Goal: Transaction & Acquisition: Purchase product/service

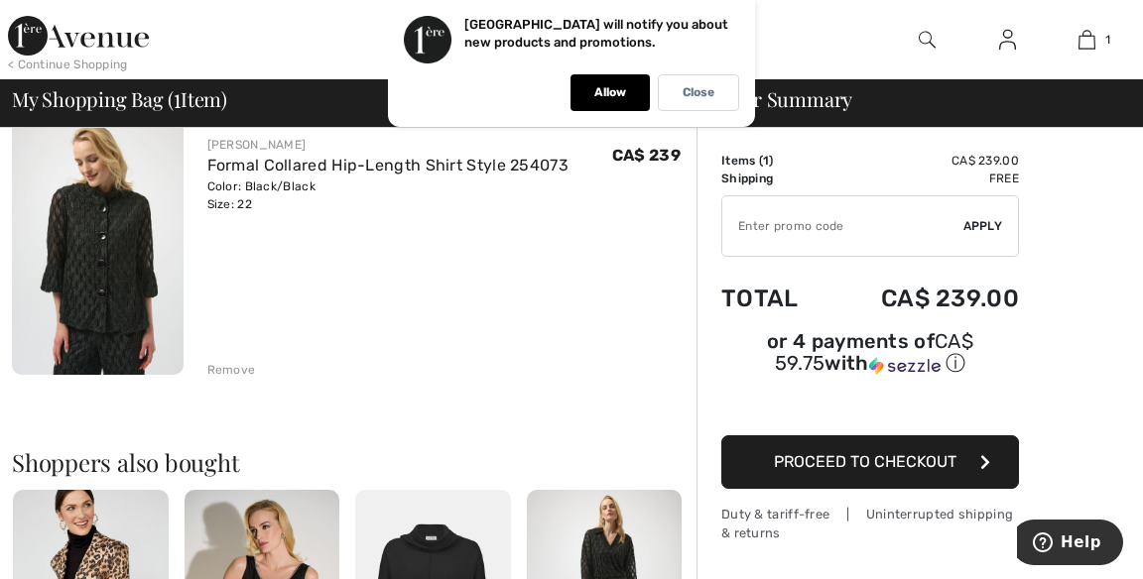
scroll to position [179, 0]
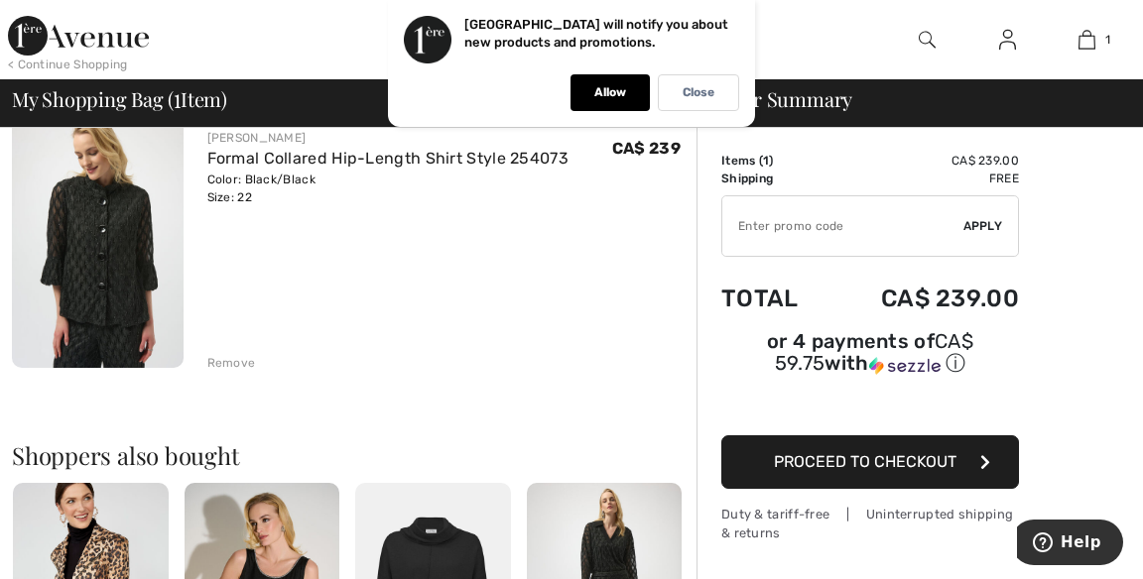
click at [249, 359] on div "Remove" at bounding box center [231, 363] width 49 height 18
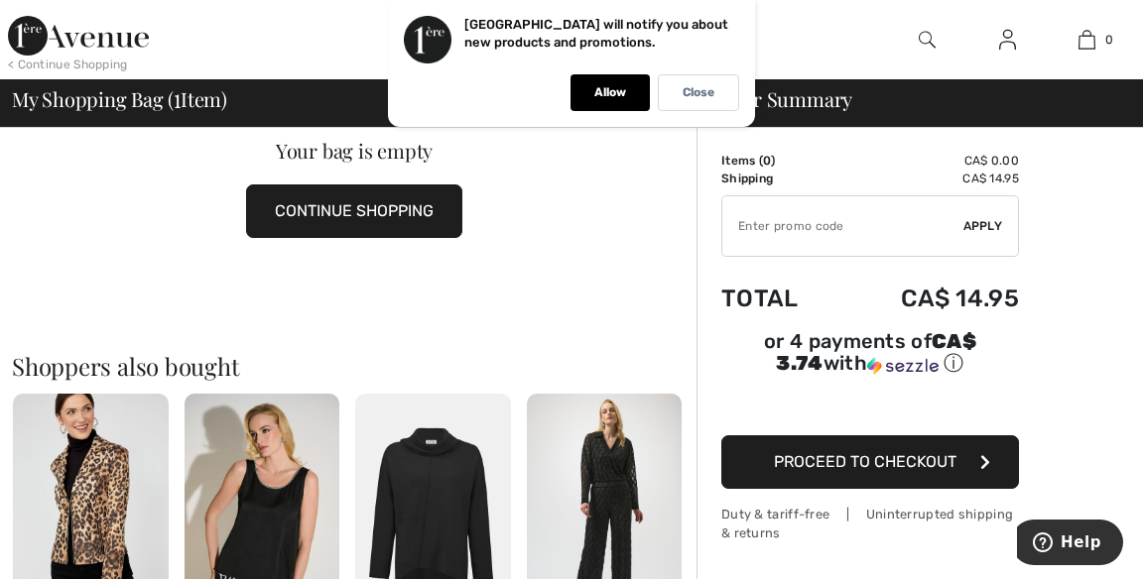
click at [722, 95] on div "Close" at bounding box center [698, 92] width 81 height 37
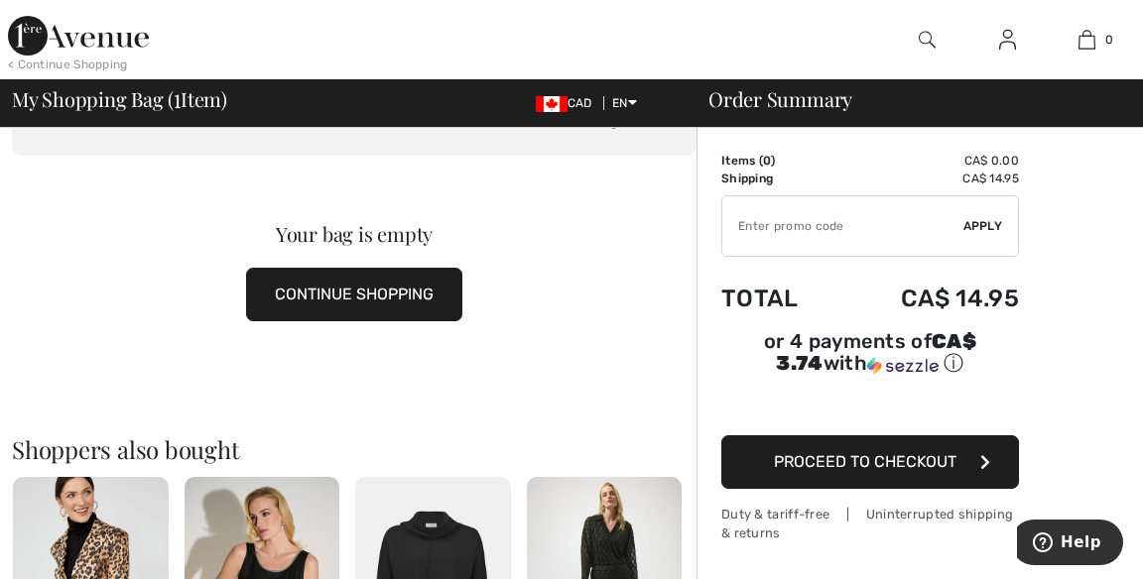
scroll to position [0, 0]
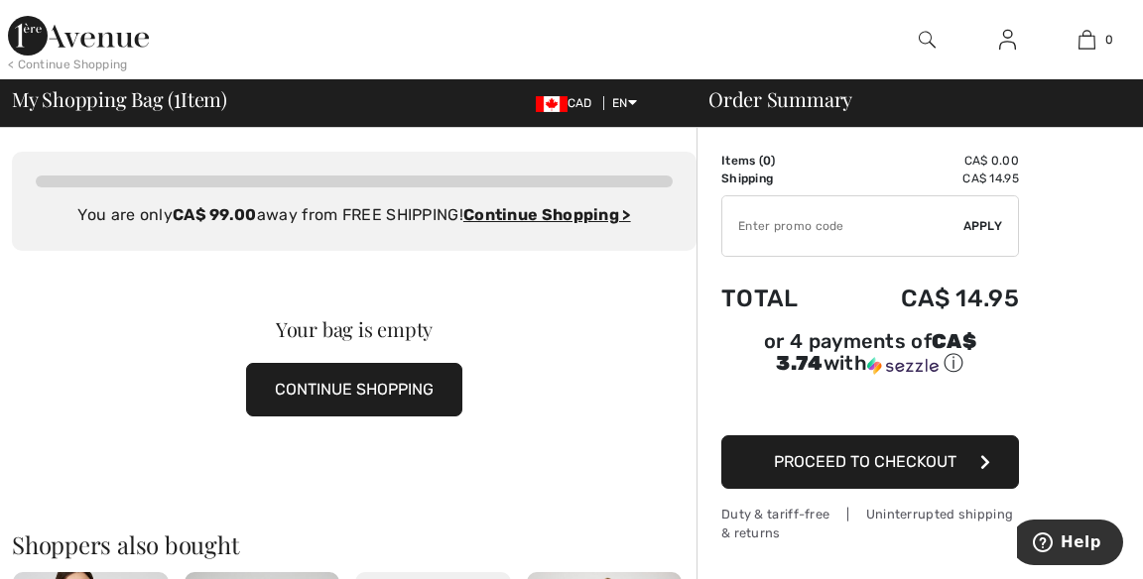
click at [121, 44] on img at bounding box center [78, 36] width 141 height 40
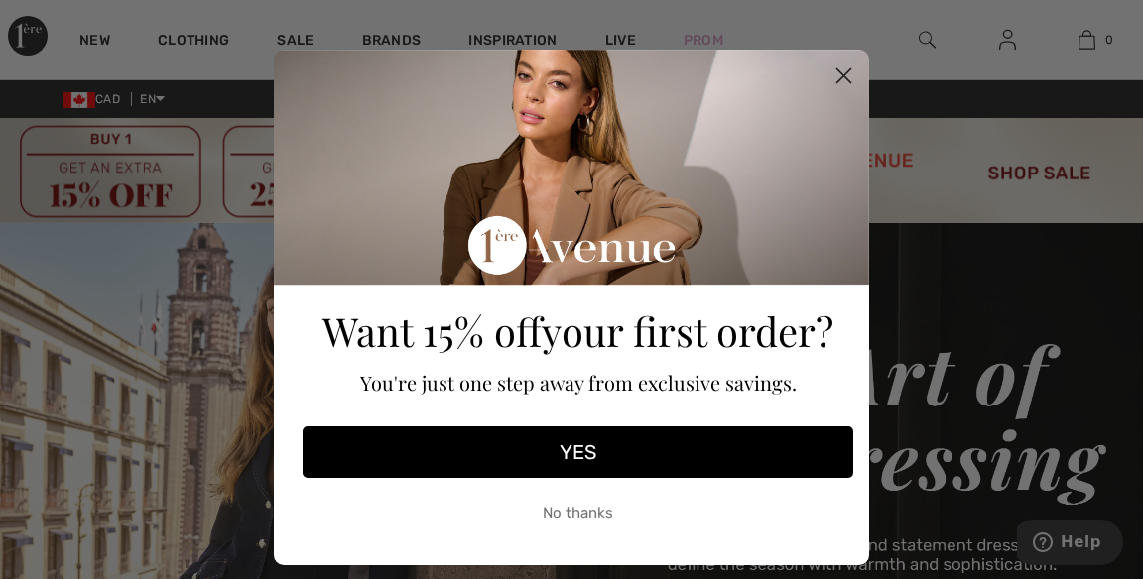
click at [847, 63] on circle "Close dialog" at bounding box center [844, 76] width 33 height 33
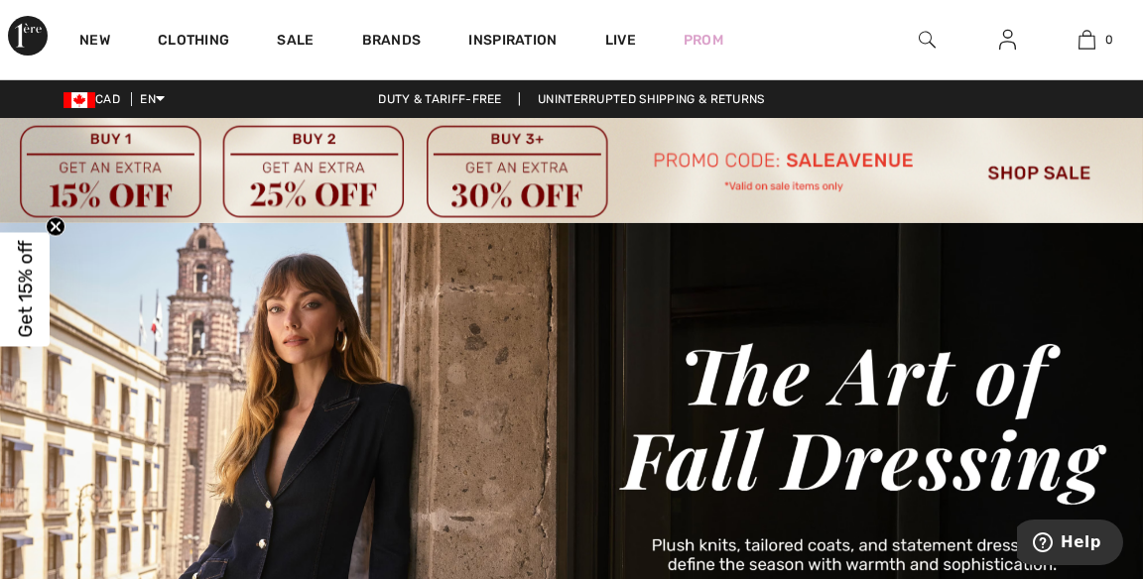
click at [105, 40] on link "New" at bounding box center [94, 42] width 31 height 21
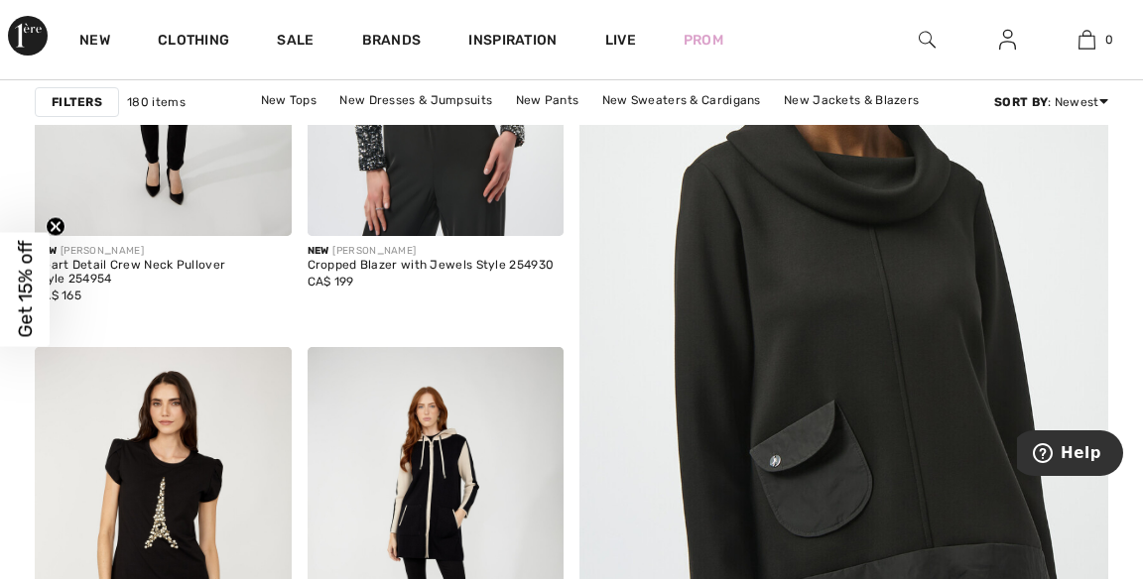
scroll to position [580, 0]
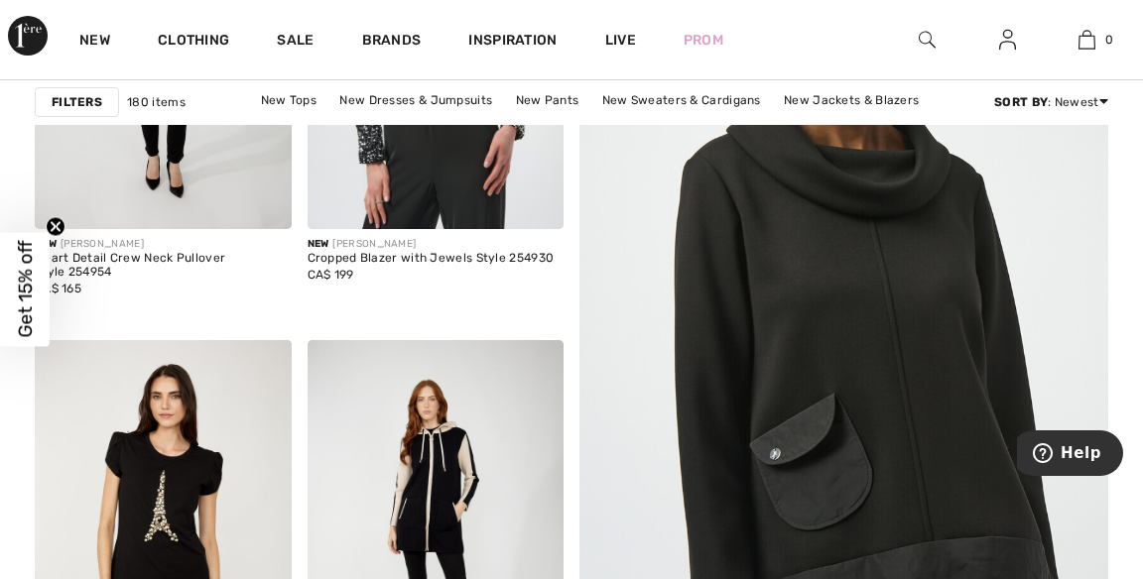
click at [836, 240] on img at bounding box center [844, 321] width 635 height 952
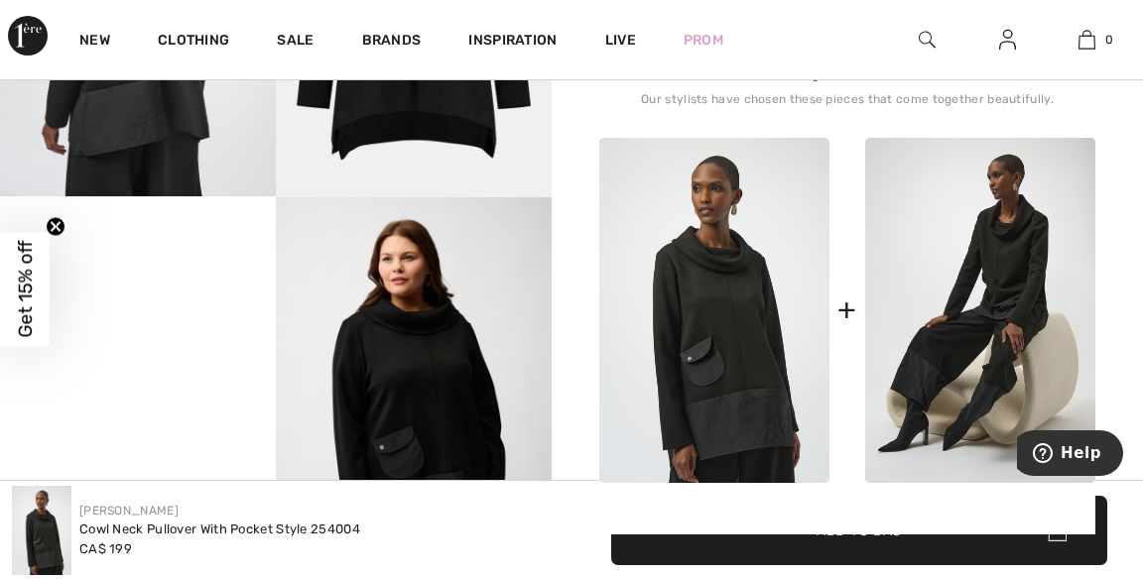
scroll to position [843, 0]
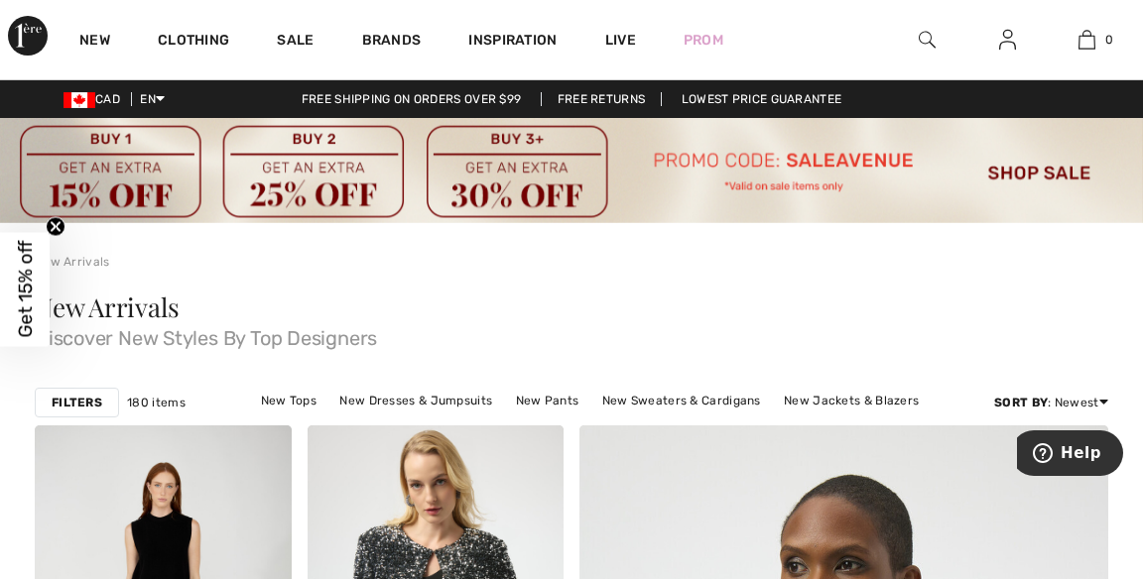
click at [396, 38] on link "Brands" at bounding box center [392, 42] width 60 height 21
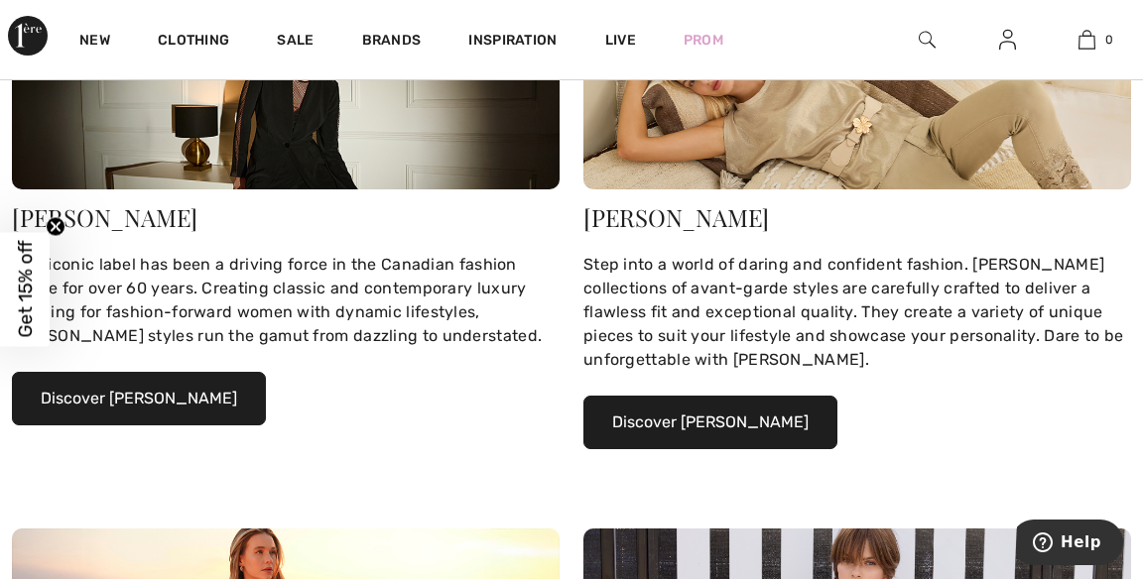
scroll to position [456, 0]
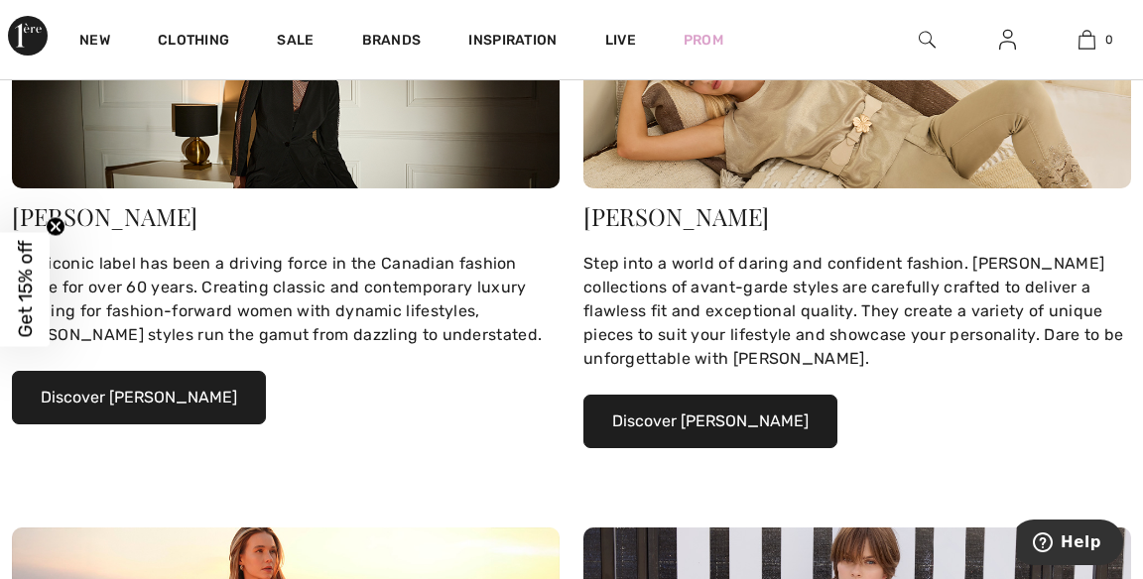
click at [224, 397] on button "Discover Joseph Ribkoff" at bounding box center [139, 398] width 254 height 54
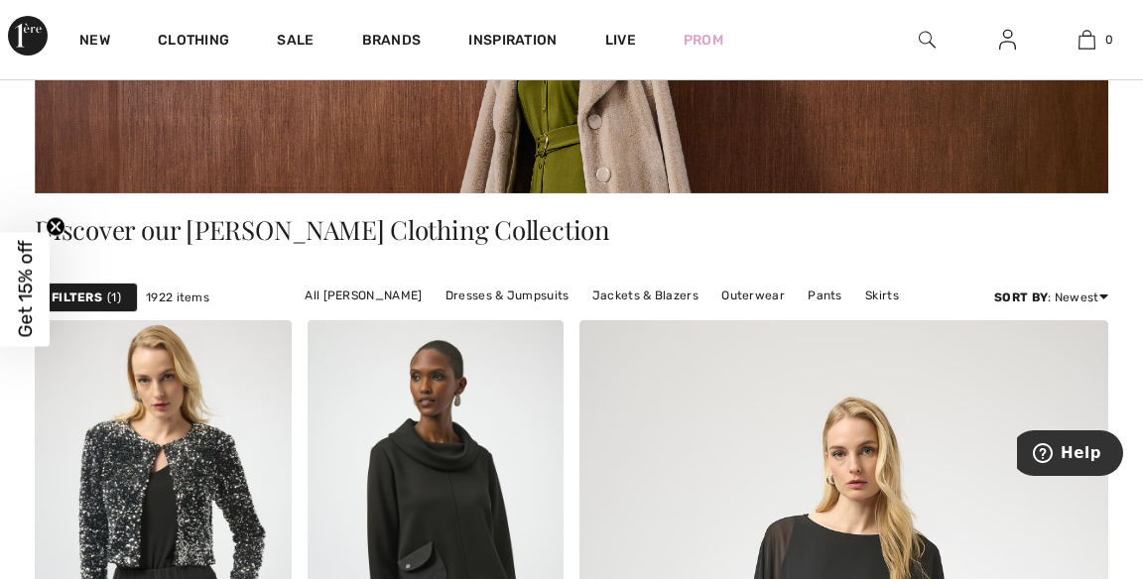
scroll to position [389, 0]
click at [647, 291] on link "Jackets & Blazers" at bounding box center [645, 296] width 126 height 26
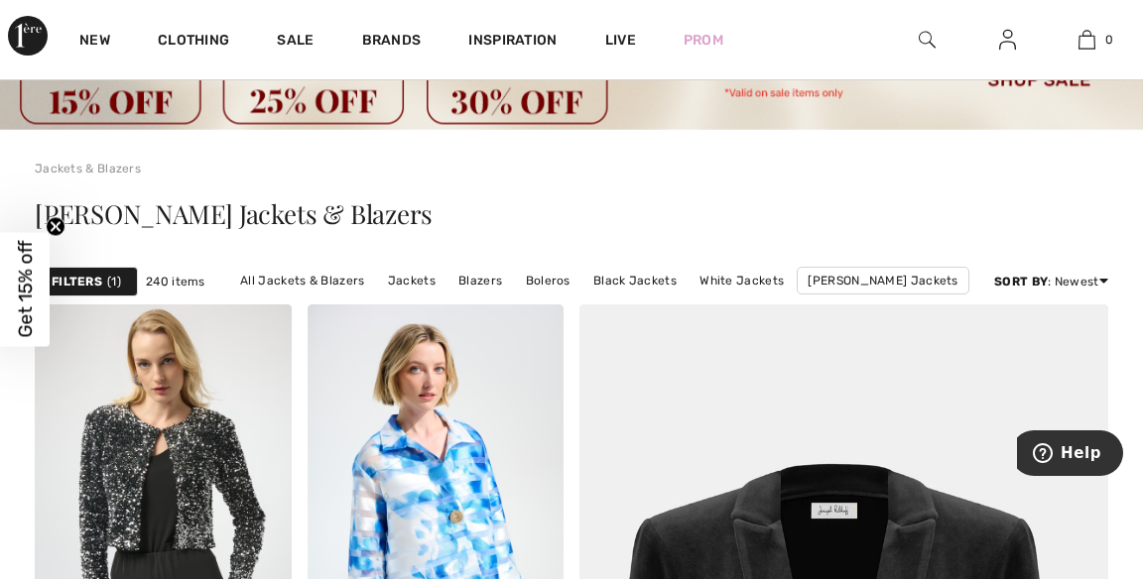
scroll to position [163, 0]
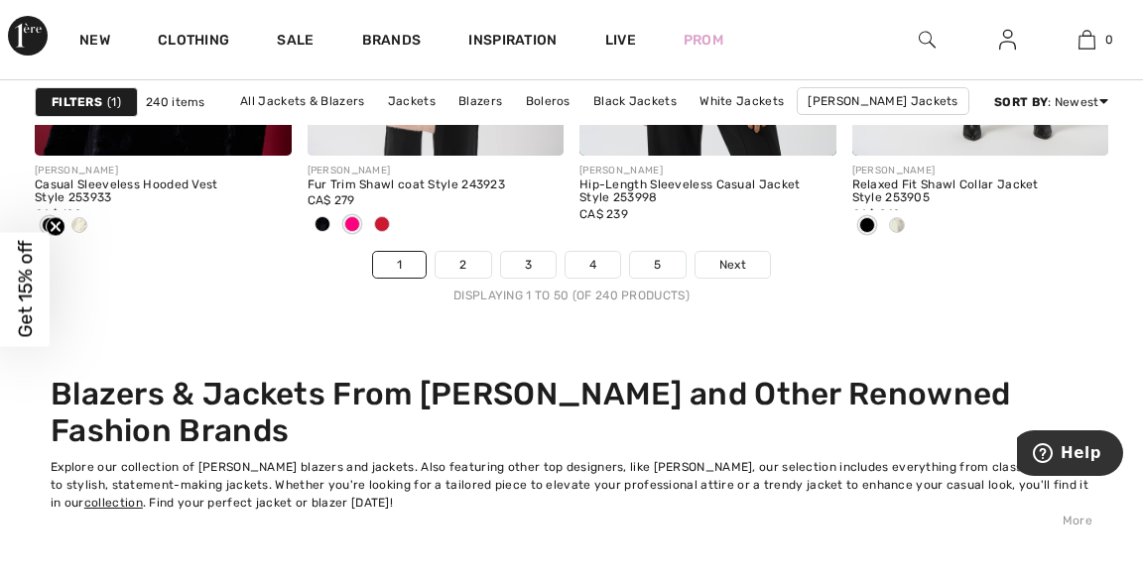
click at [756, 254] on link "Next" at bounding box center [733, 265] width 74 height 26
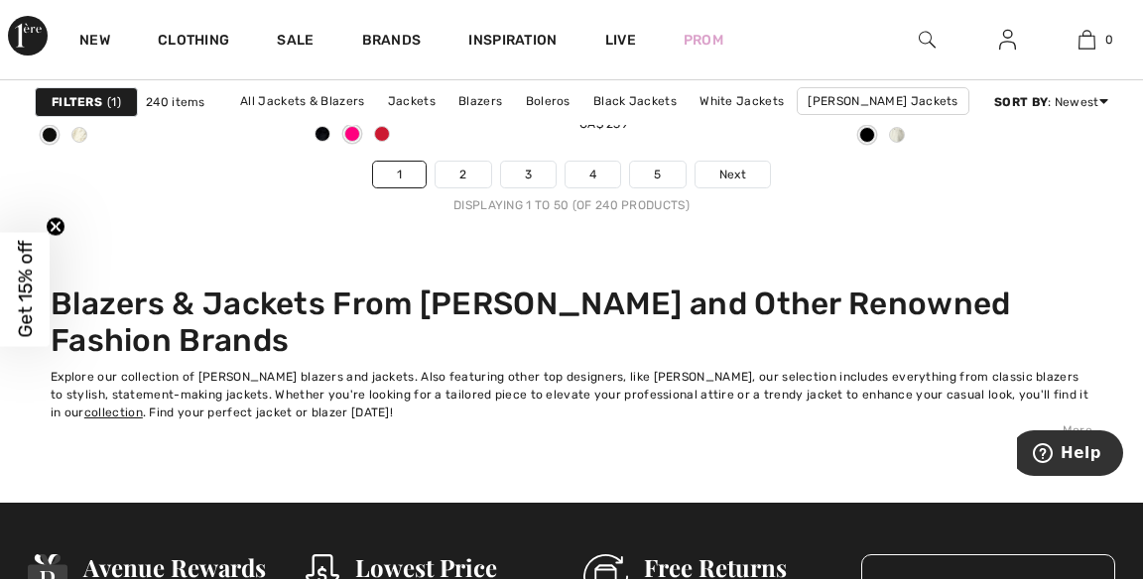
scroll to position [7997, 0]
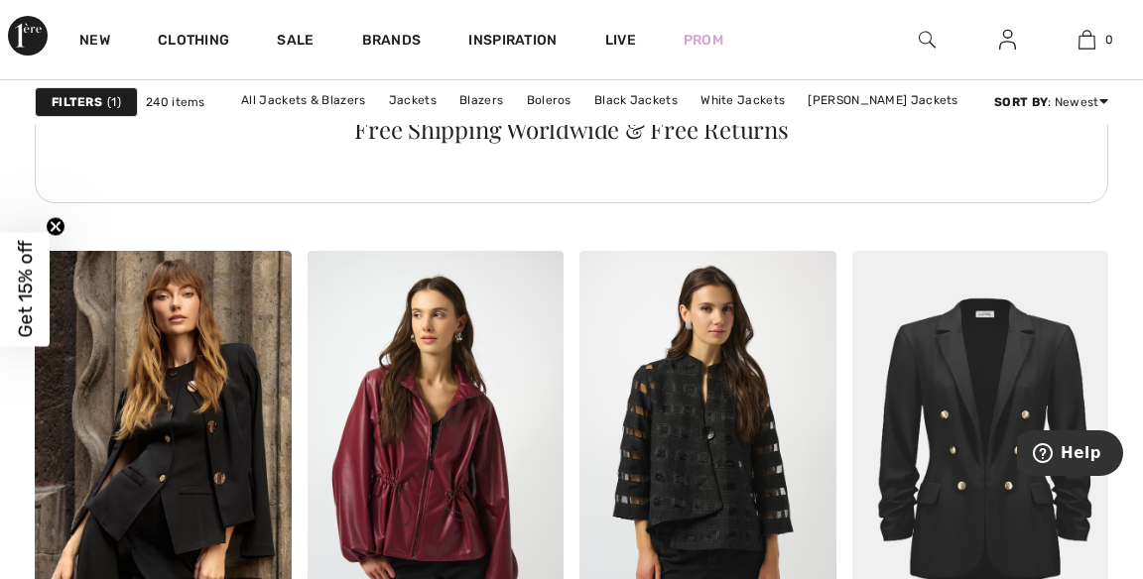
scroll to position [2322, 0]
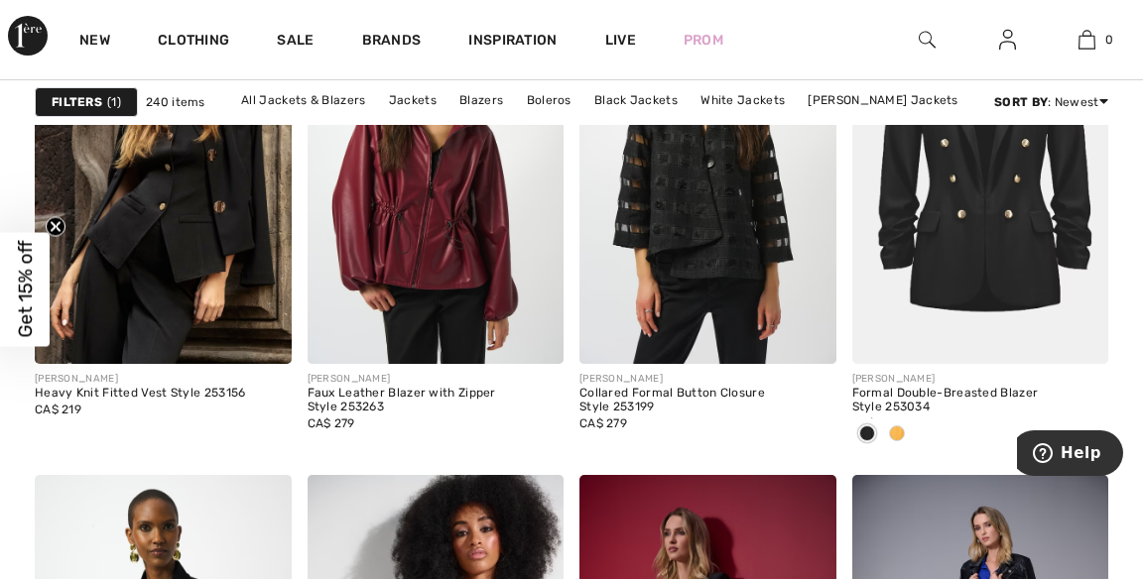
click at [739, 253] on img at bounding box center [707, 171] width 257 height 385
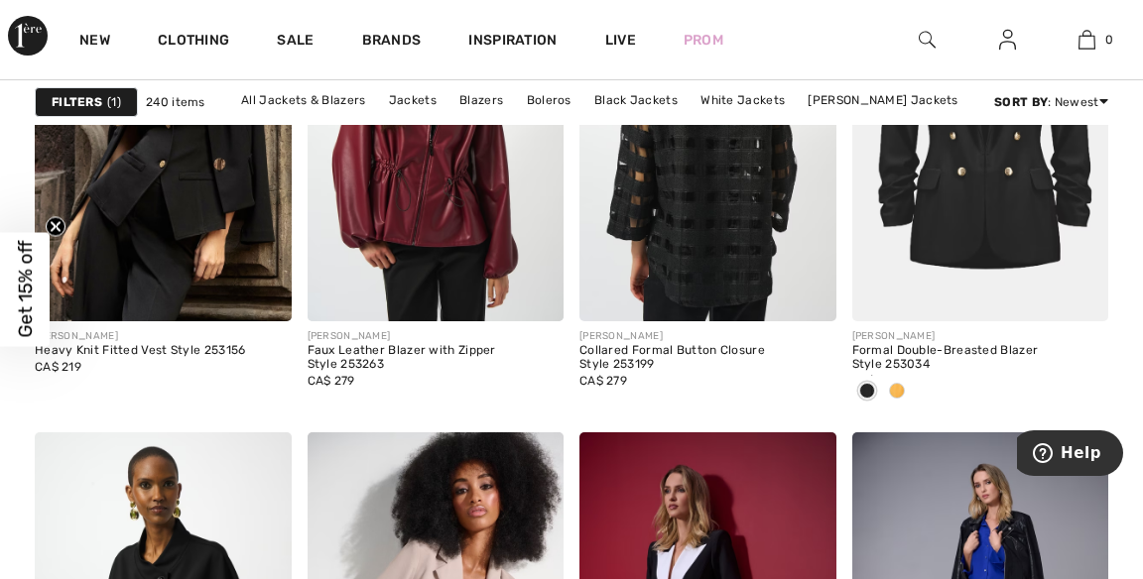
scroll to position [2686, 0]
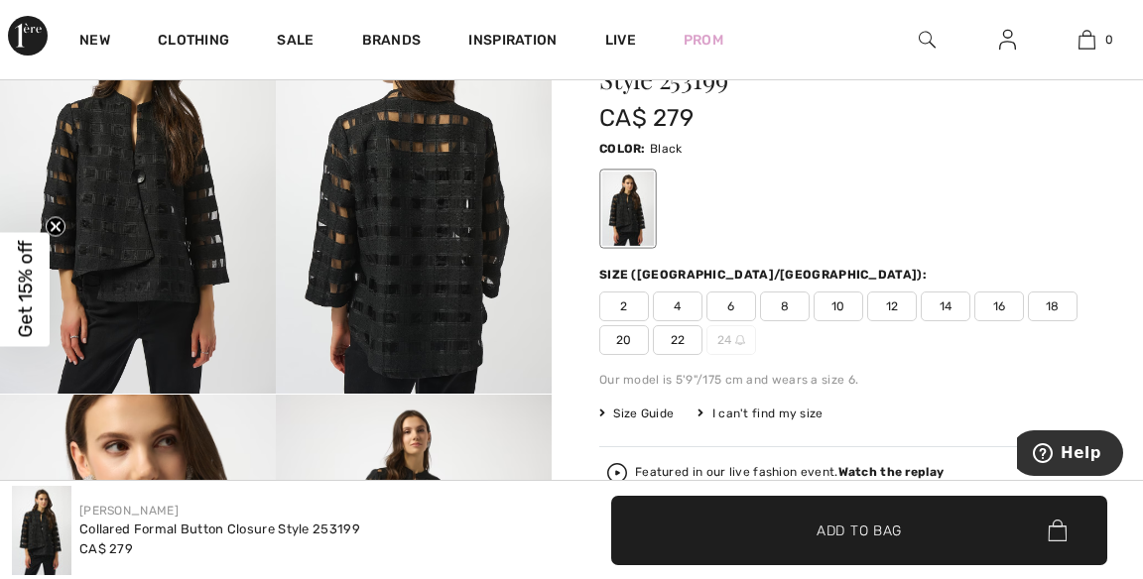
scroll to position [244, 0]
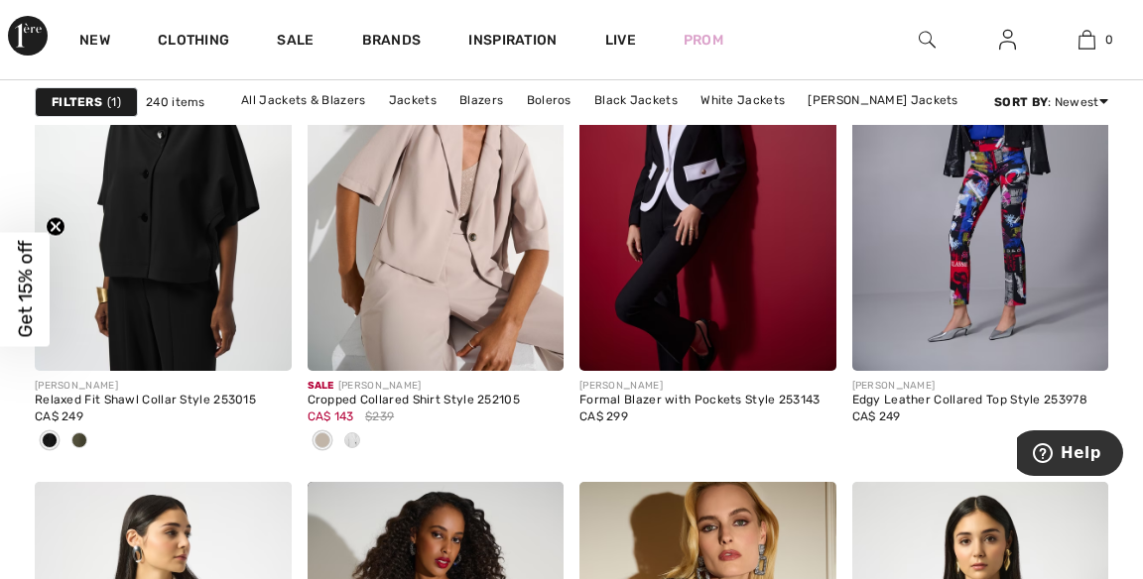
scroll to position [3080, 0]
click at [187, 243] on img at bounding box center [163, 178] width 257 height 385
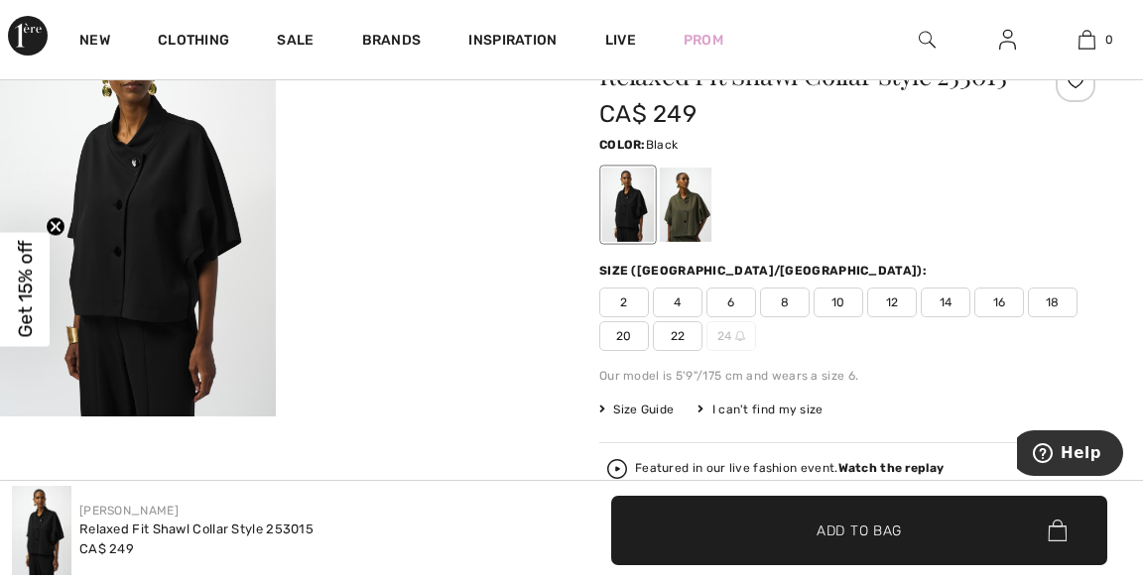
scroll to position [221, 0]
click at [905, 464] on strong "Watch the replay" at bounding box center [891, 467] width 106 height 14
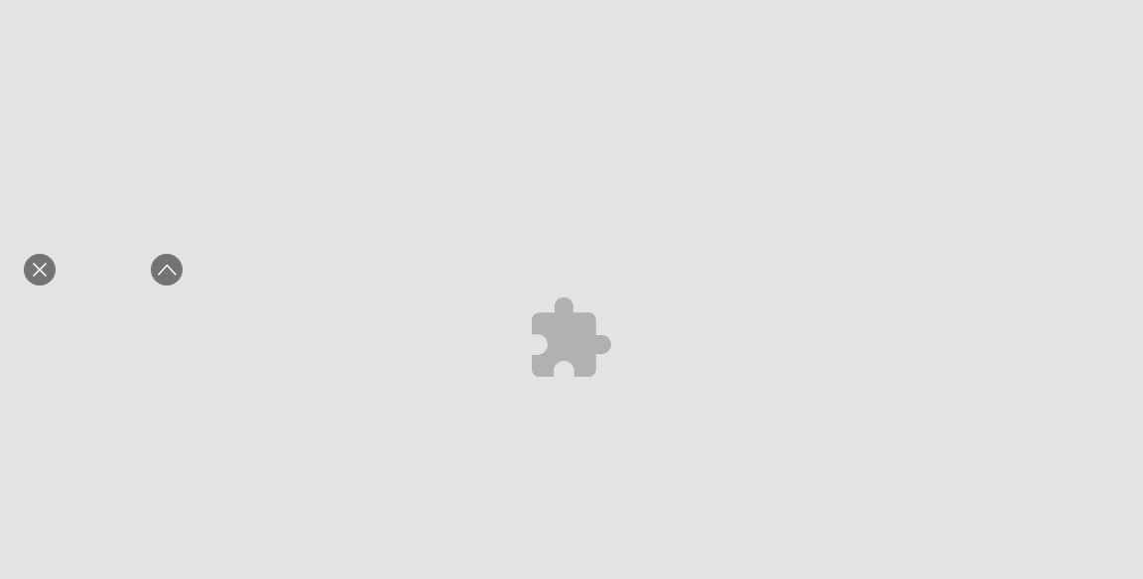
scroll to position [0, 0]
click at [52, 294] on div "Close live curation" at bounding box center [40, 270] width 48 height 48
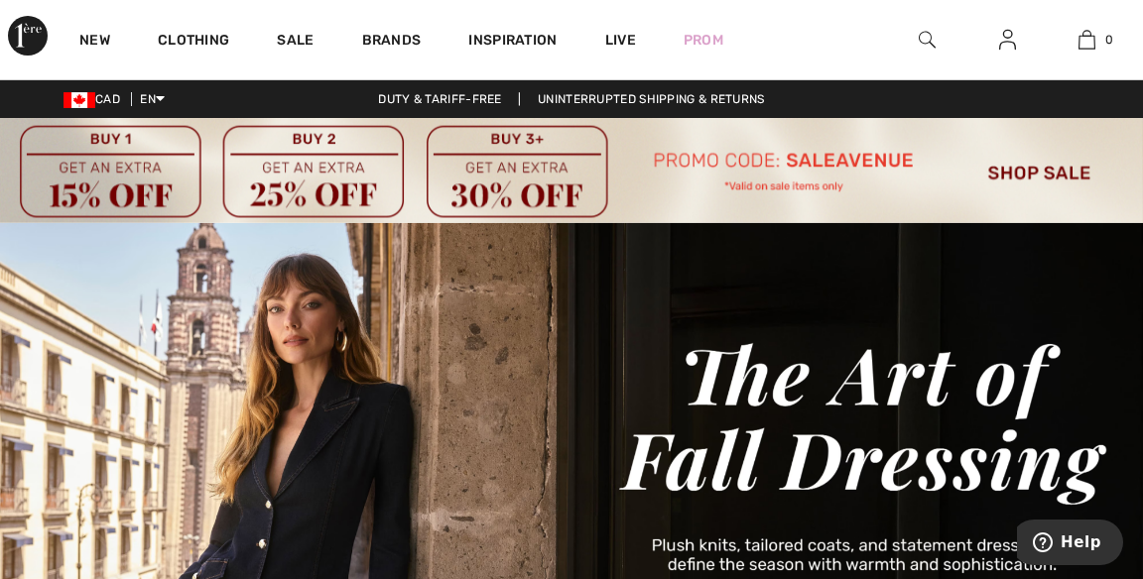
click at [398, 33] on link "Brands" at bounding box center [392, 42] width 60 height 21
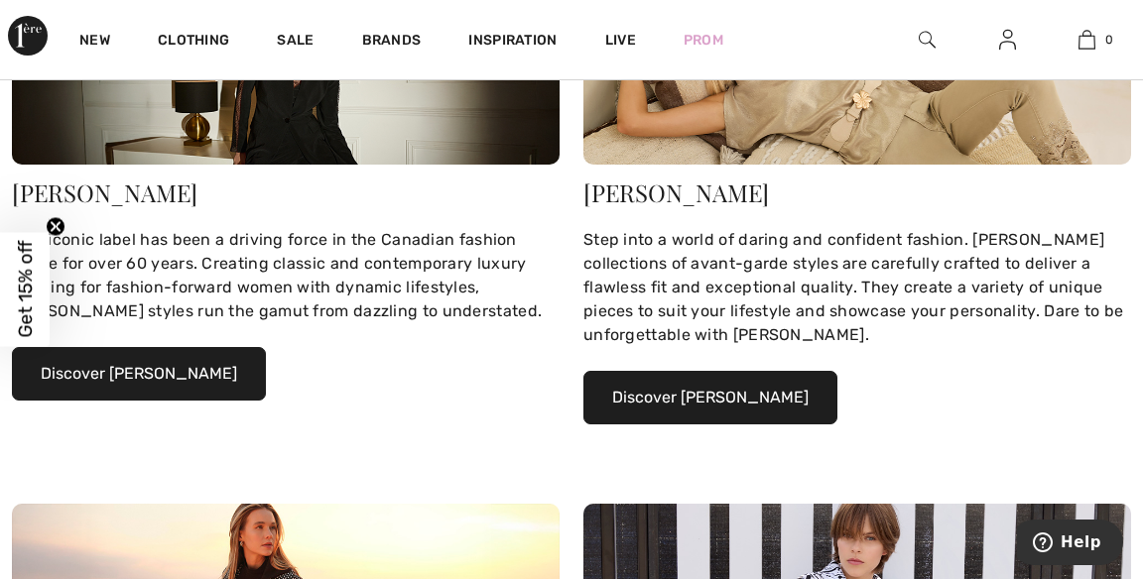
scroll to position [483, 0]
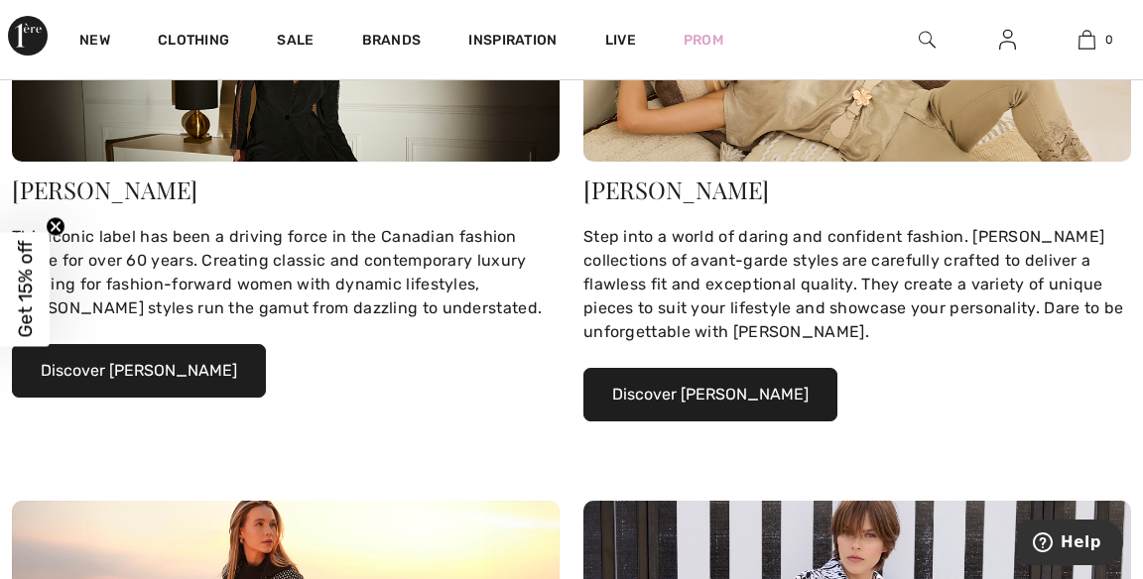
click at [198, 374] on button "Discover Joseph Ribkoff" at bounding box center [139, 371] width 254 height 54
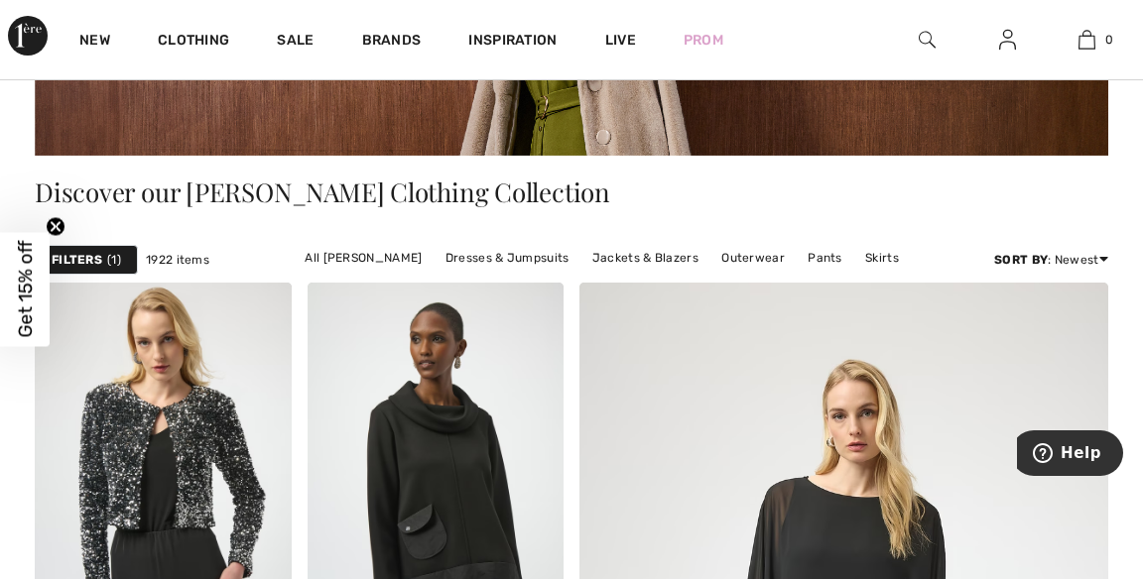
scroll to position [431, 0]
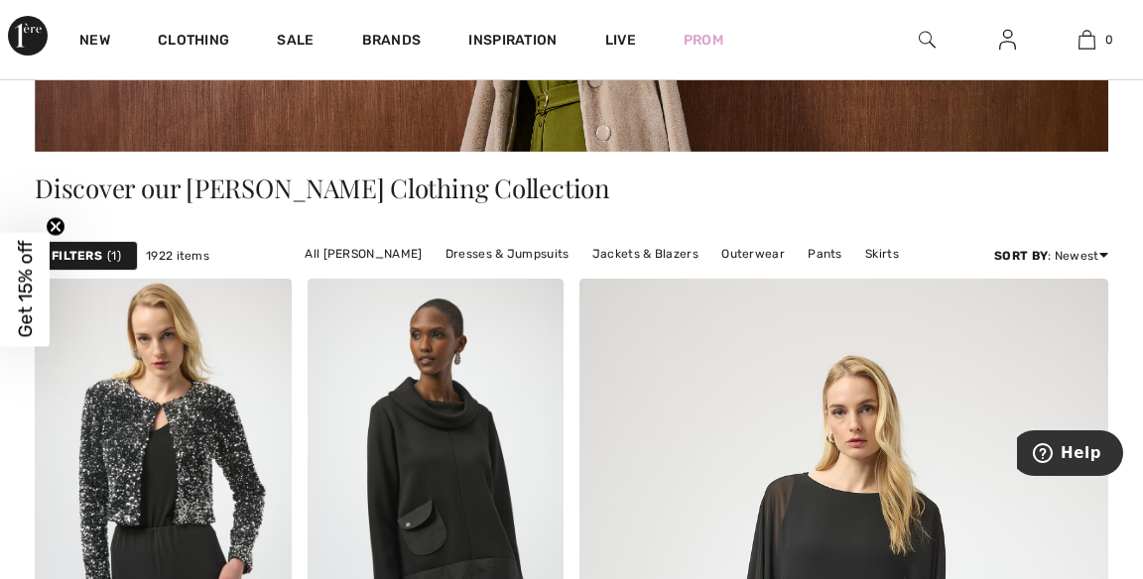
click at [676, 244] on link "Jackets & Blazers" at bounding box center [645, 254] width 126 height 26
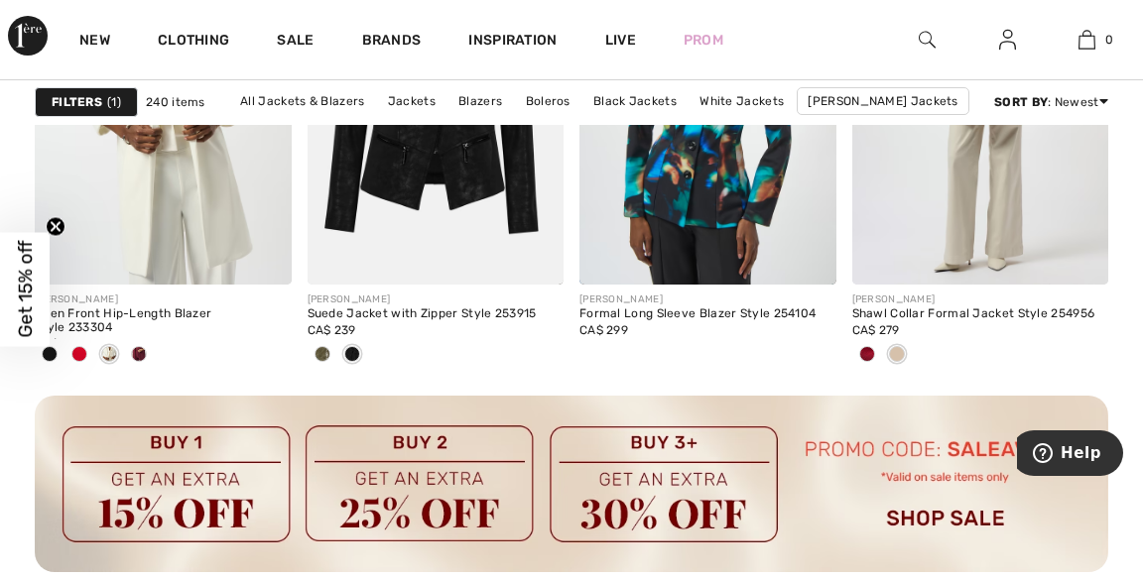
scroll to position [3663, 0]
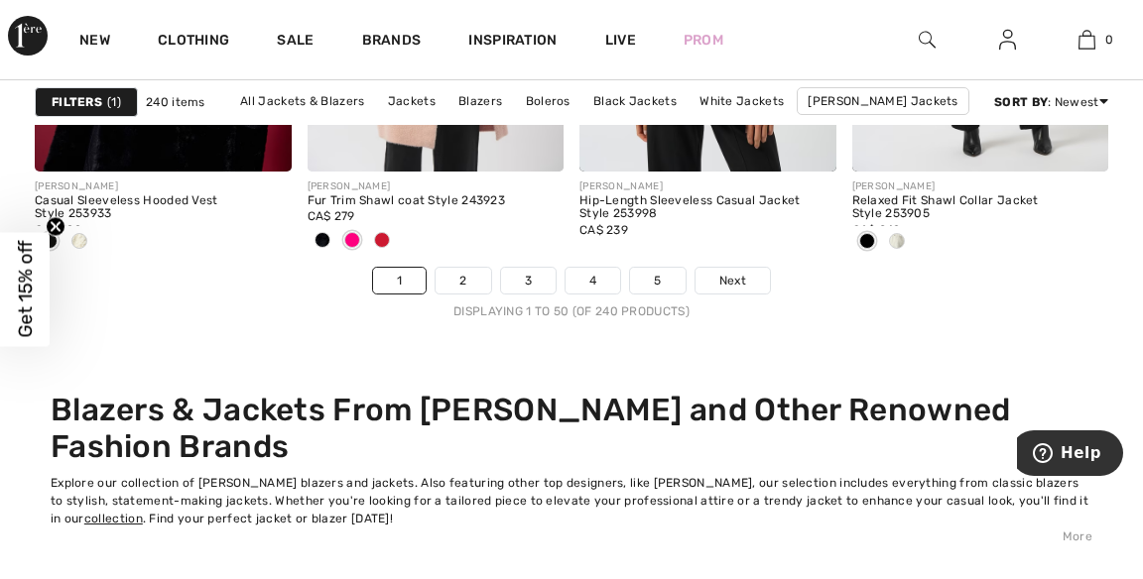
click at [753, 270] on link "Next" at bounding box center [733, 281] width 74 height 26
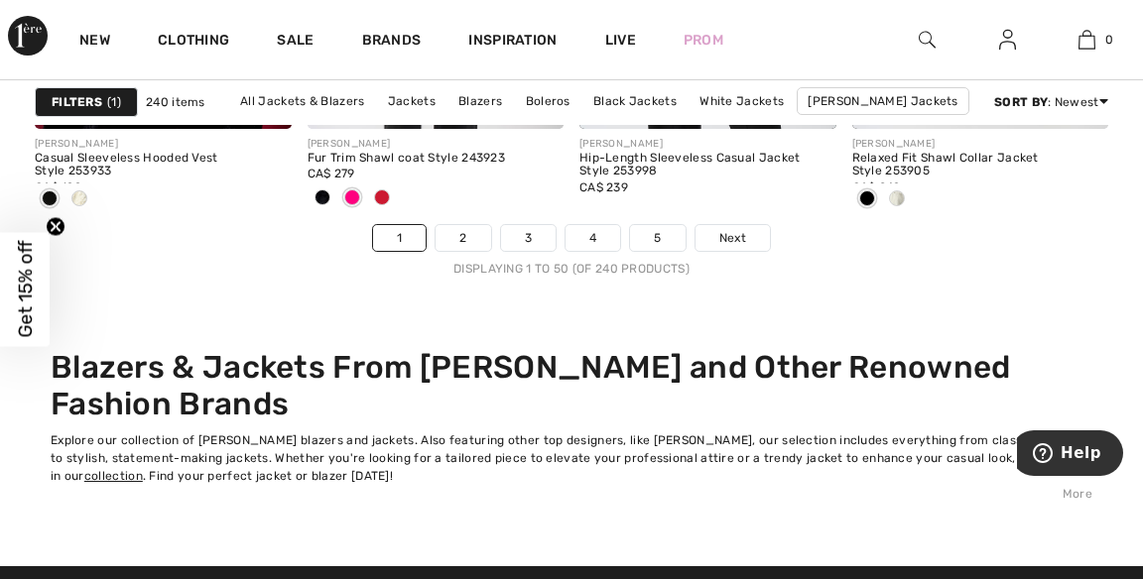
scroll to position [7981, 0]
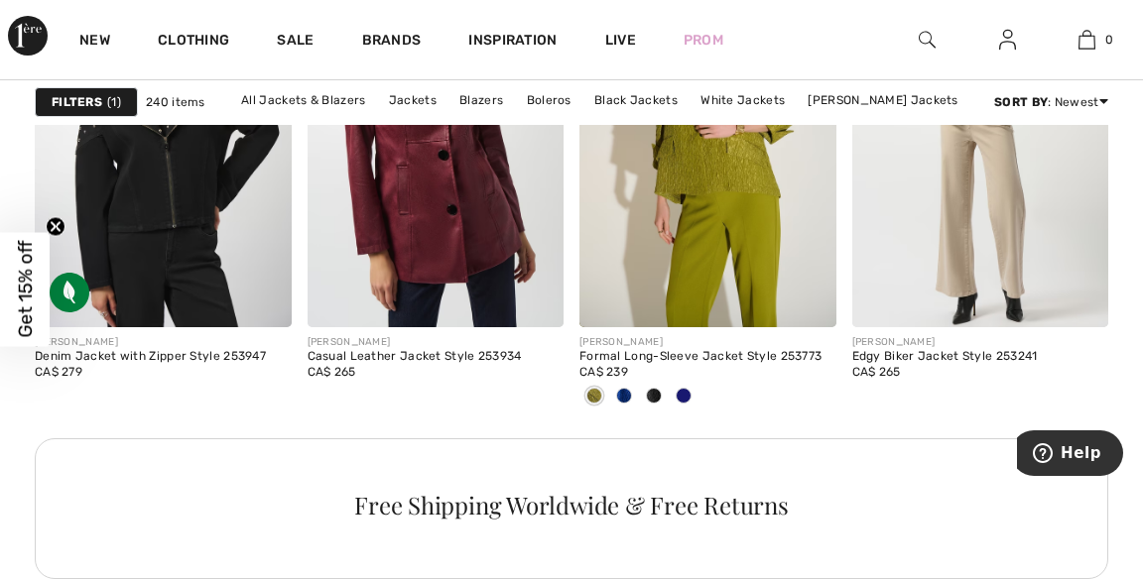
scroll to position [1945, 0]
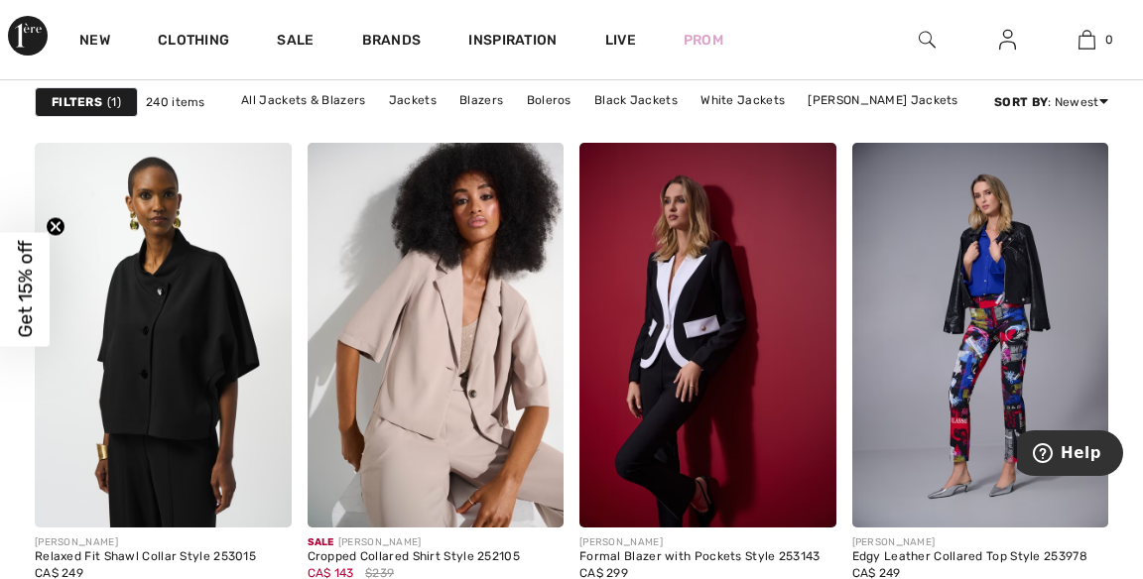
click at [191, 355] on img at bounding box center [163, 335] width 257 height 385
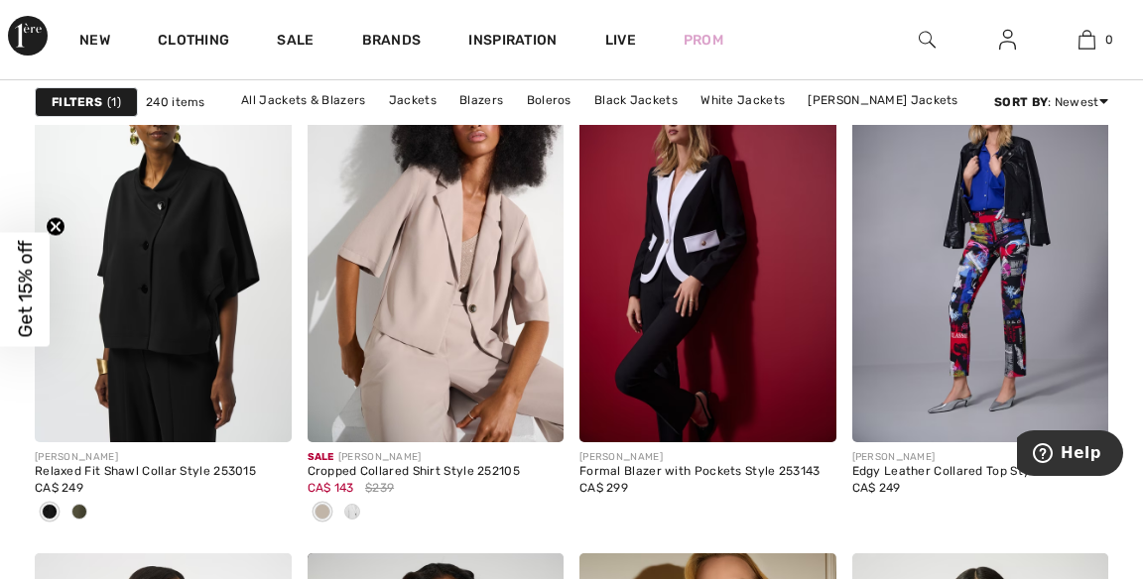
scroll to position [3018, 0]
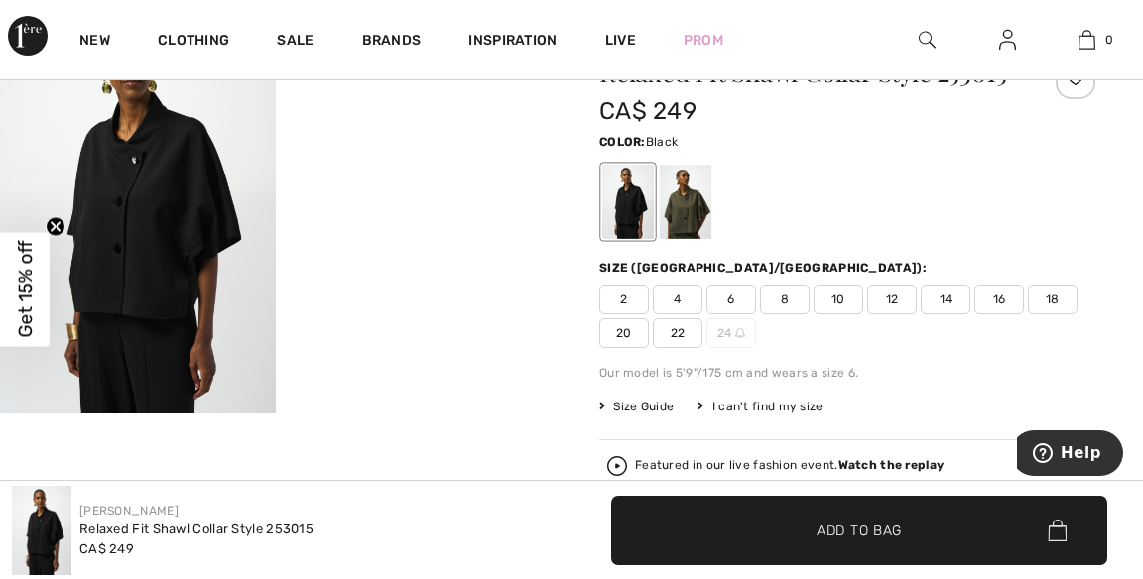
scroll to position [234, 0]
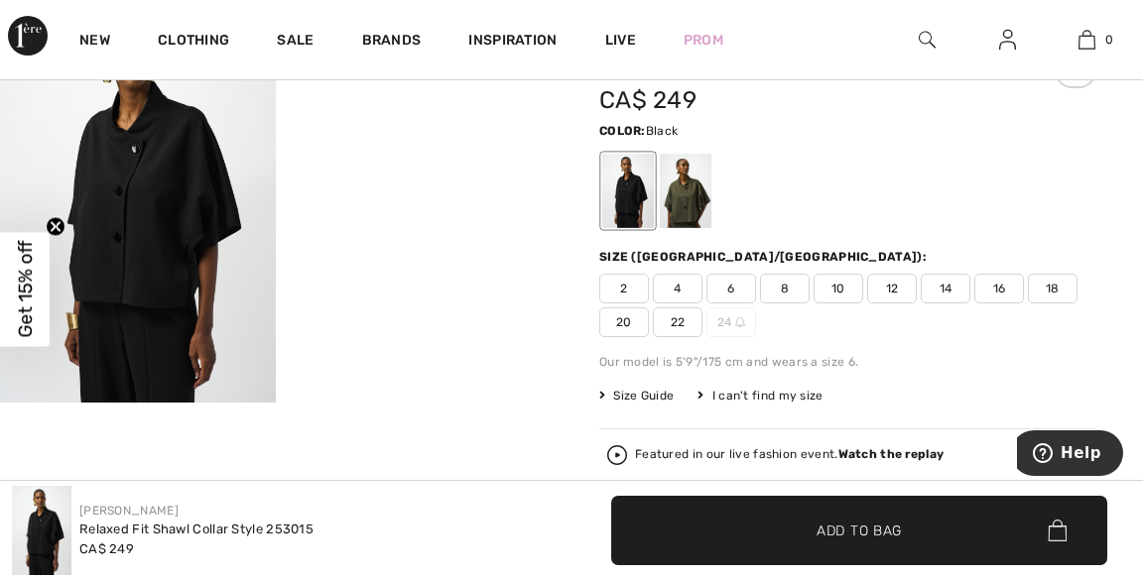
click at [698, 187] on div at bounding box center [686, 191] width 52 height 74
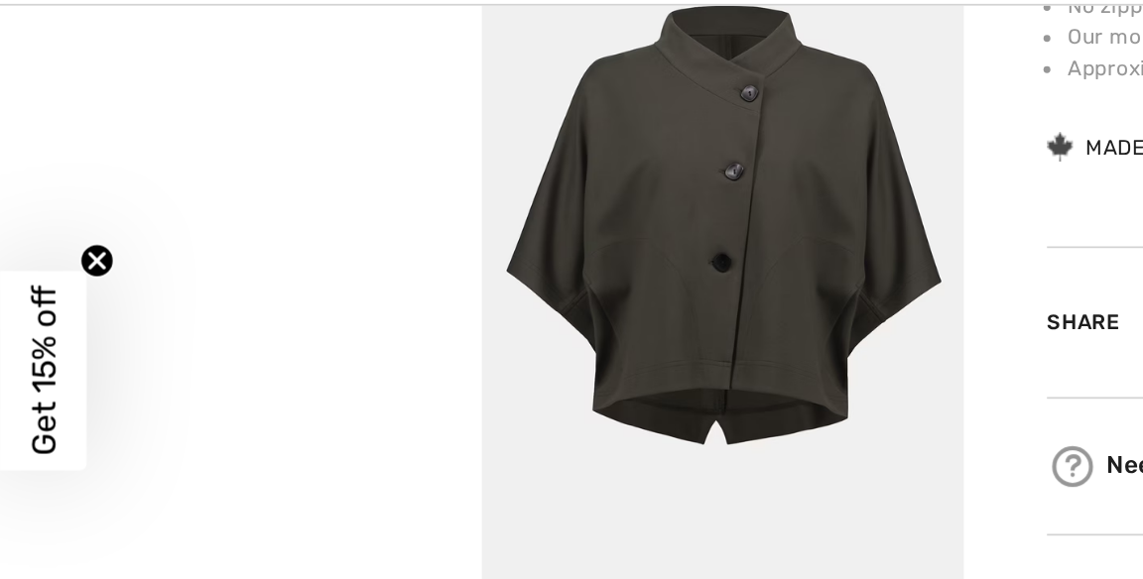
scroll to position [1047, 0]
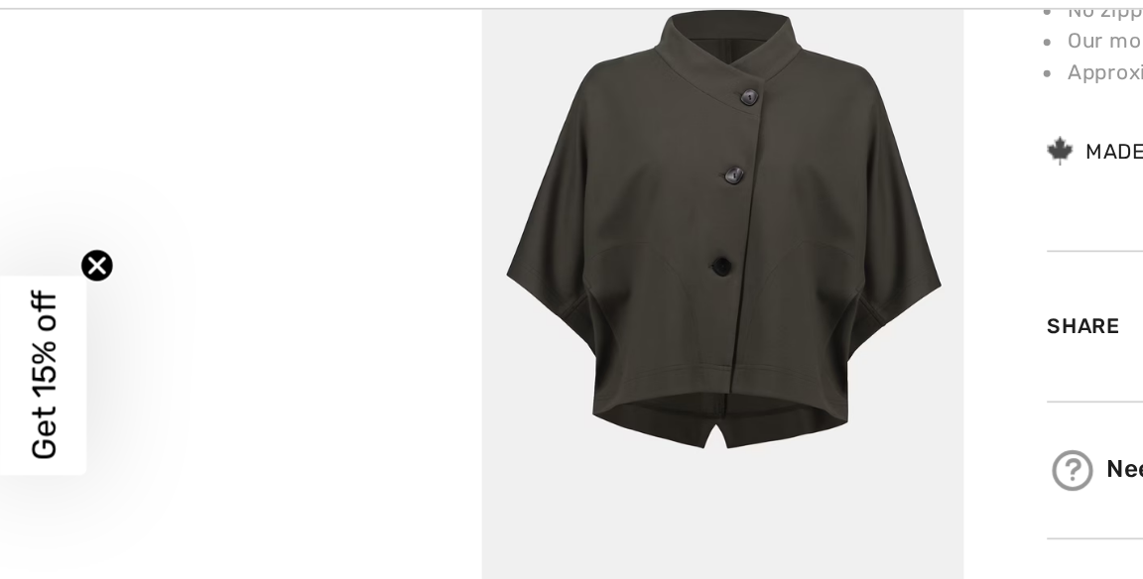
click at [147, 142] on video "Your browser does not support the video tag." at bounding box center [138, 73] width 276 height 138
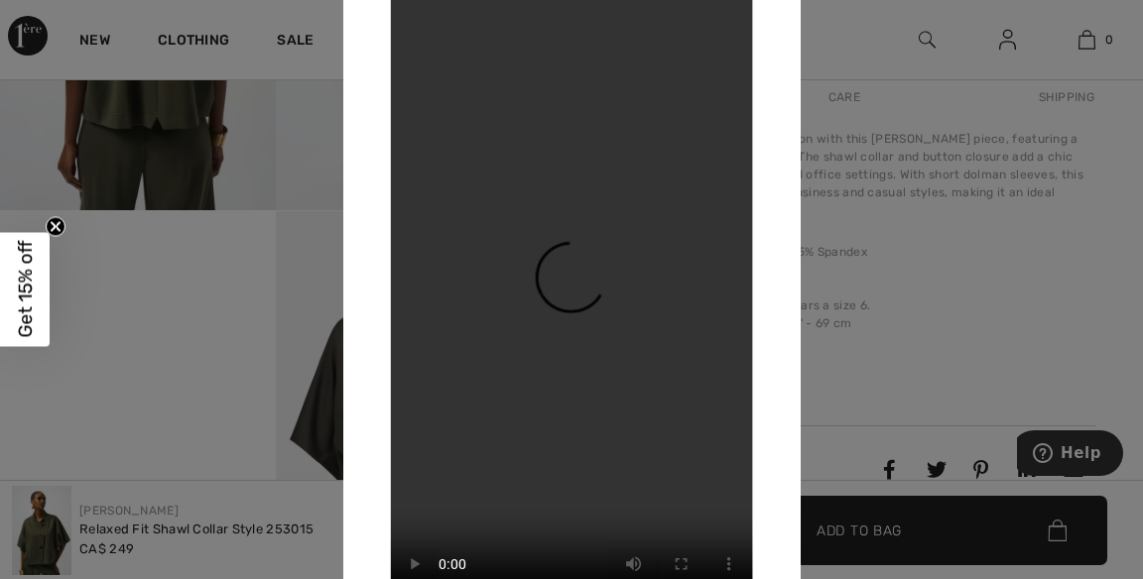
scroll to position [853, 0]
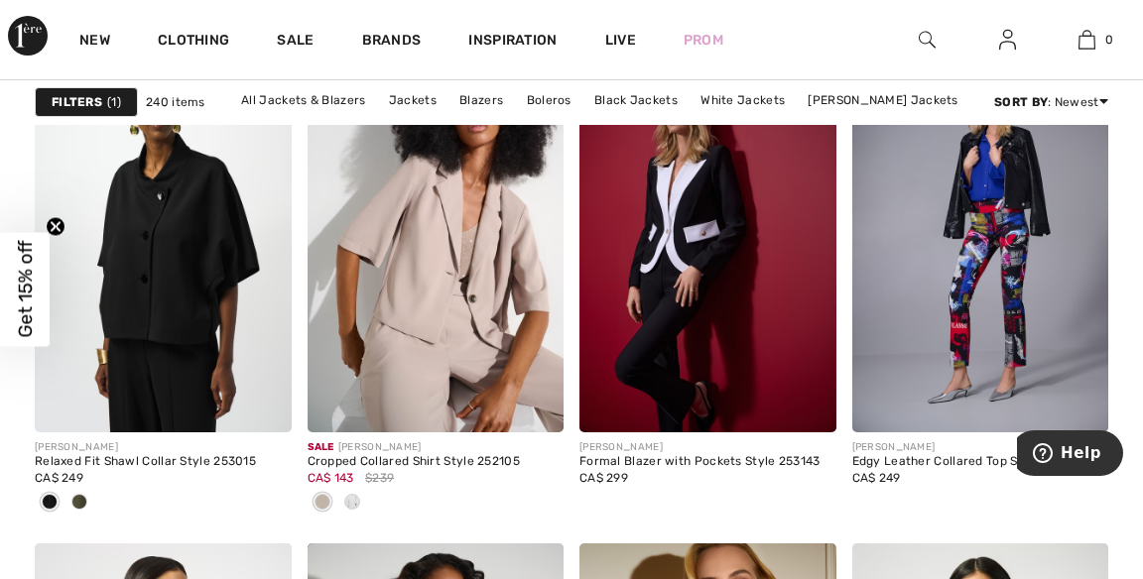
click at [192, 252] on img at bounding box center [163, 240] width 257 height 385
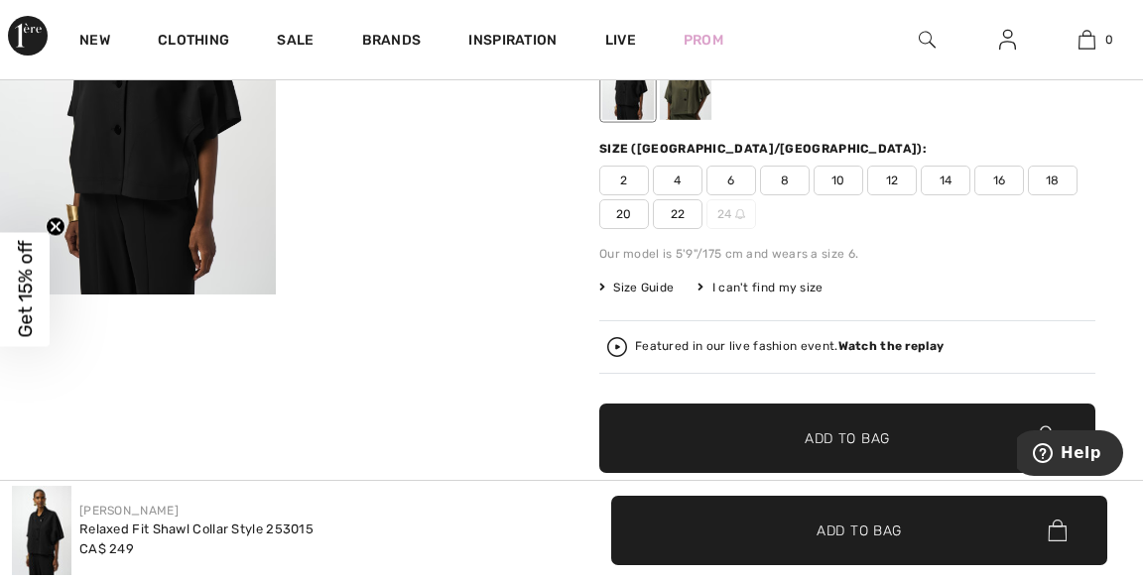
scroll to position [345, 0]
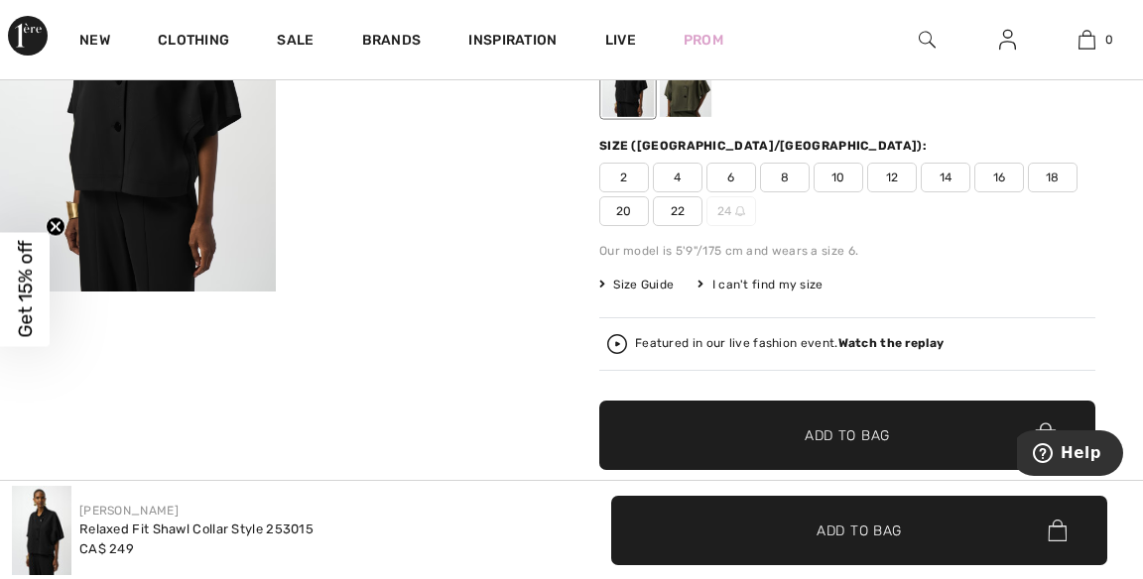
click at [687, 205] on span "22" at bounding box center [678, 211] width 50 height 30
click at [823, 430] on span "Add to Bag" at bounding box center [847, 435] width 85 height 21
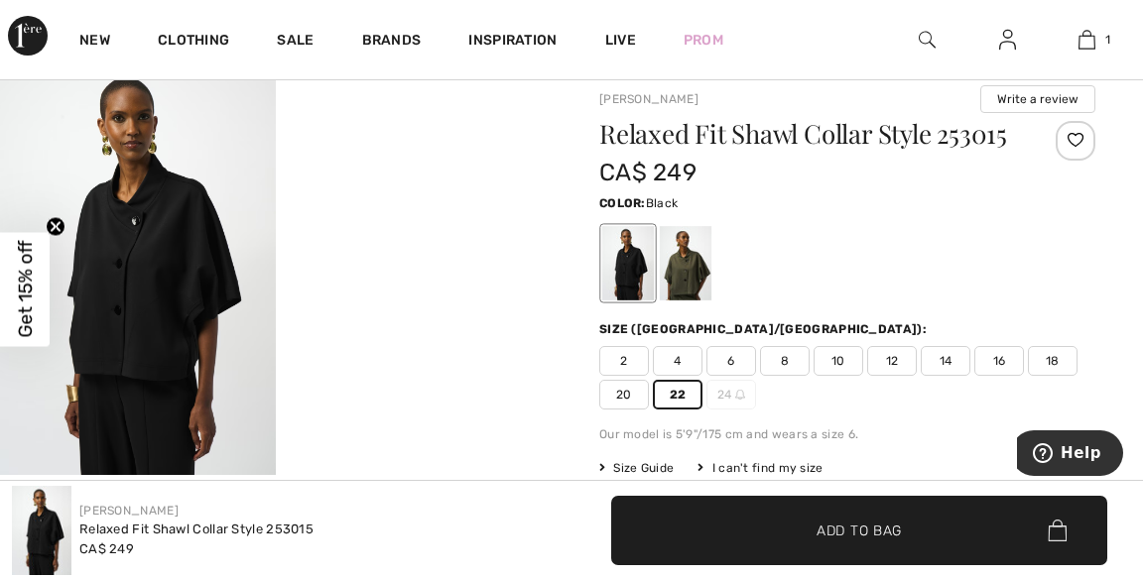
scroll to position [161, 0]
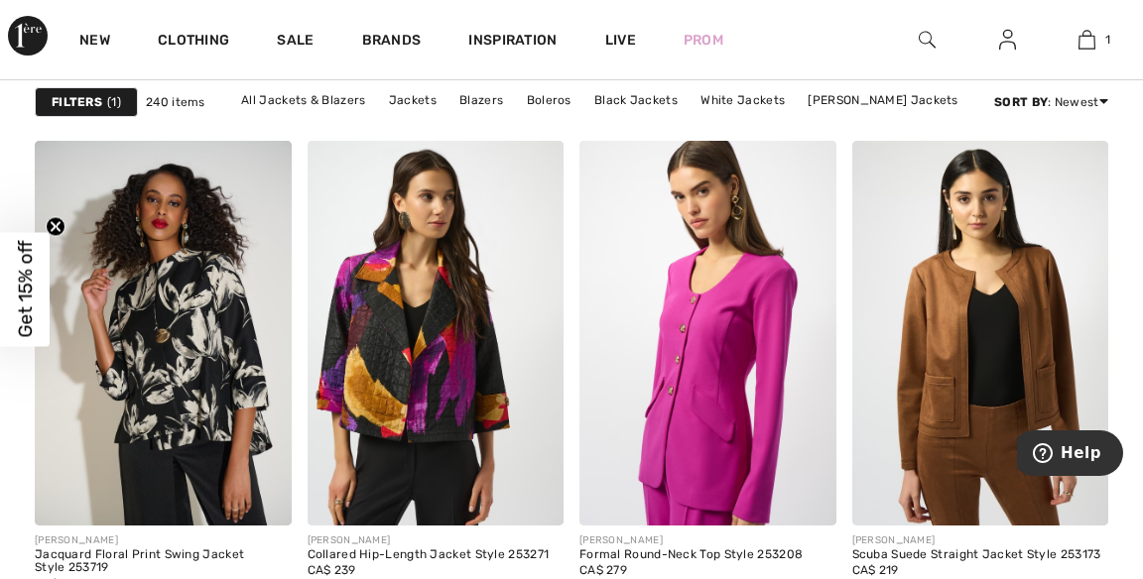
scroll to position [5626, 0]
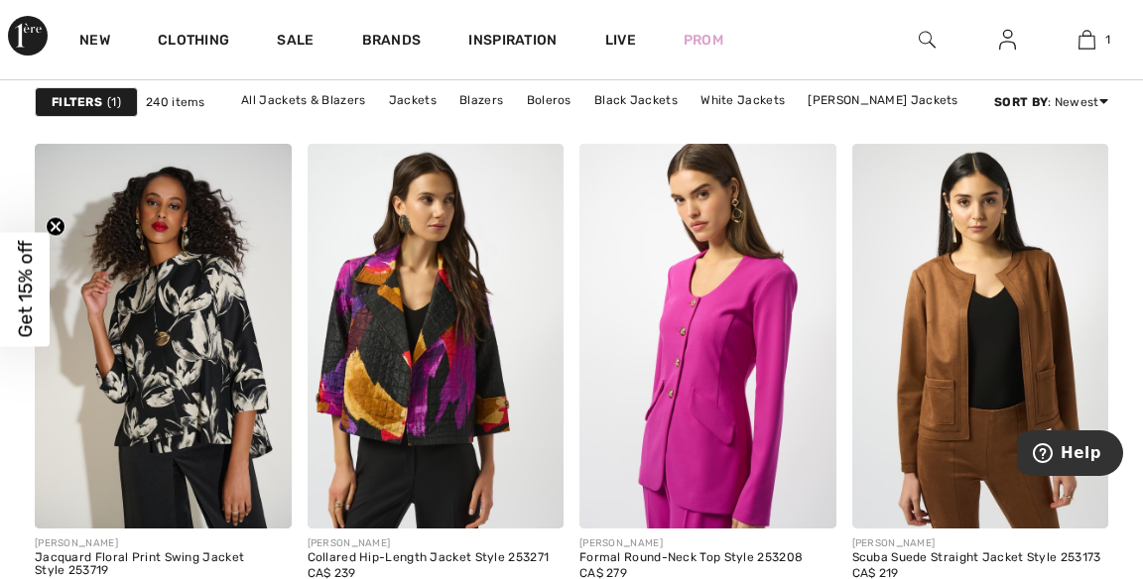
click at [448, 320] on img at bounding box center [436, 336] width 257 height 385
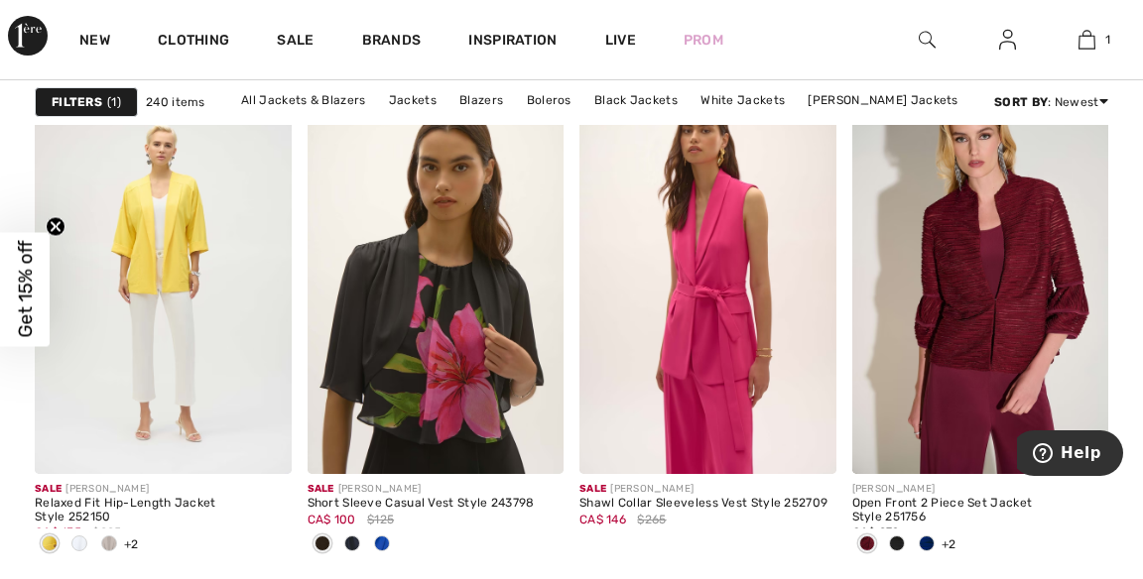
scroll to position [7088, 0]
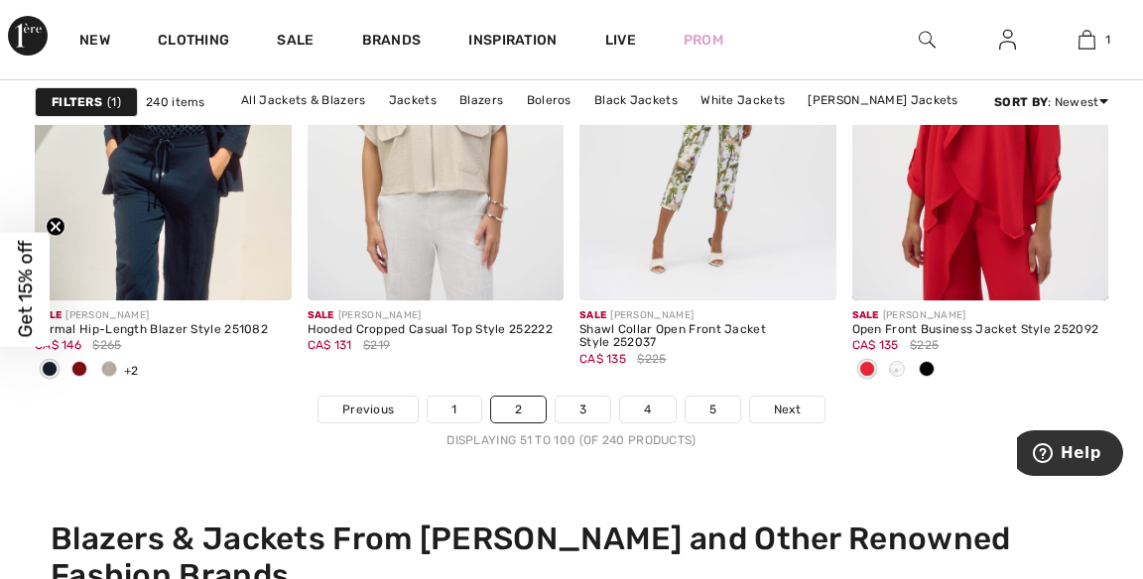
click at [804, 404] on link "Next" at bounding box center [787, 410] width 74 height 26
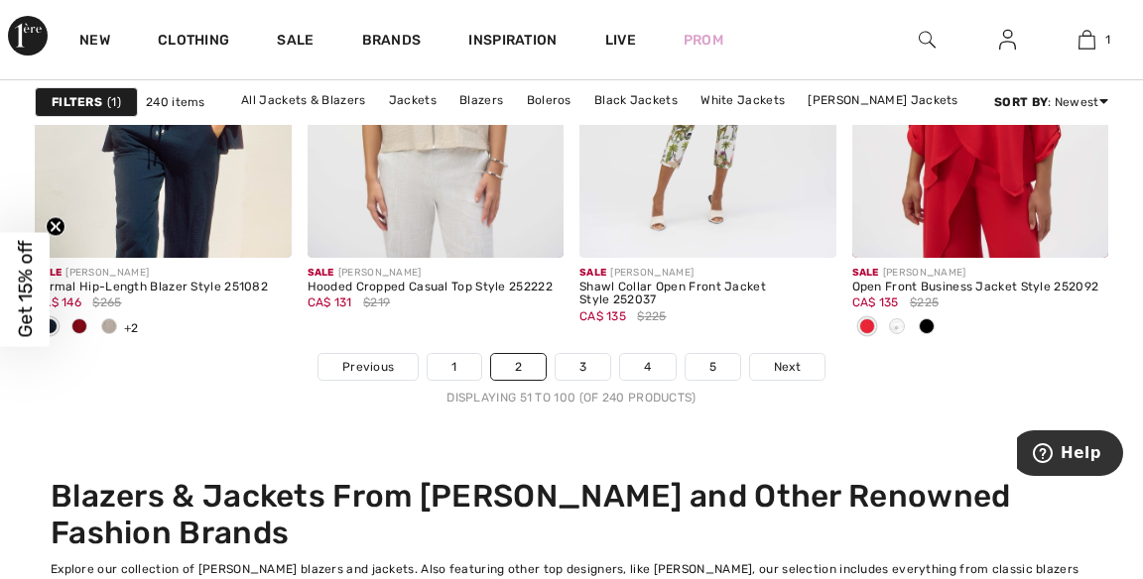
scroll to position [7852, 0]
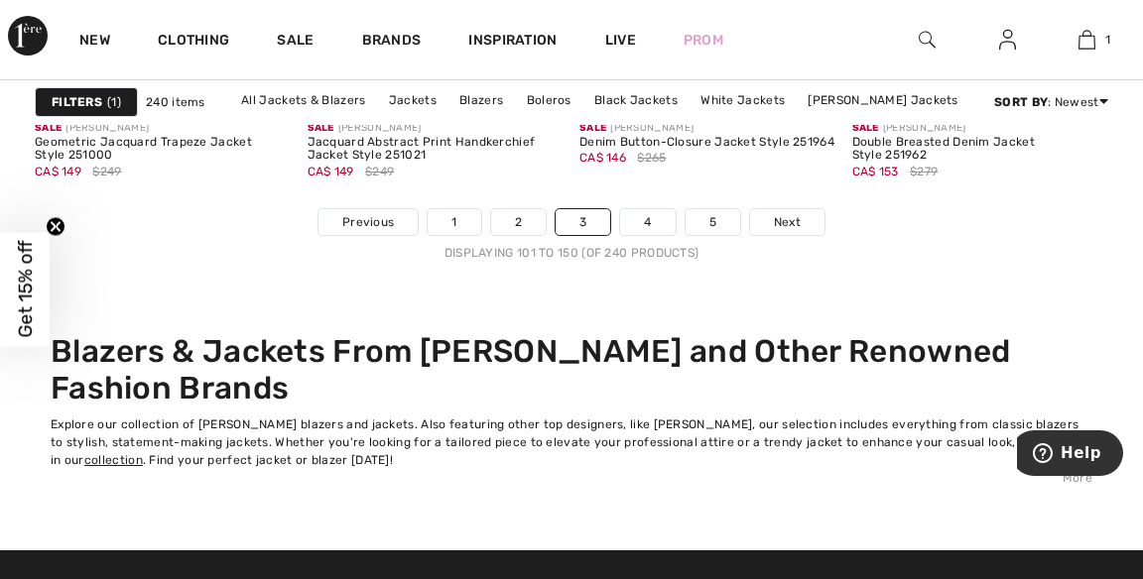
scroll to position [7944, 0]
click at [804, 214] on link "Next" at bounding box center [787, 222] width 74 height 26
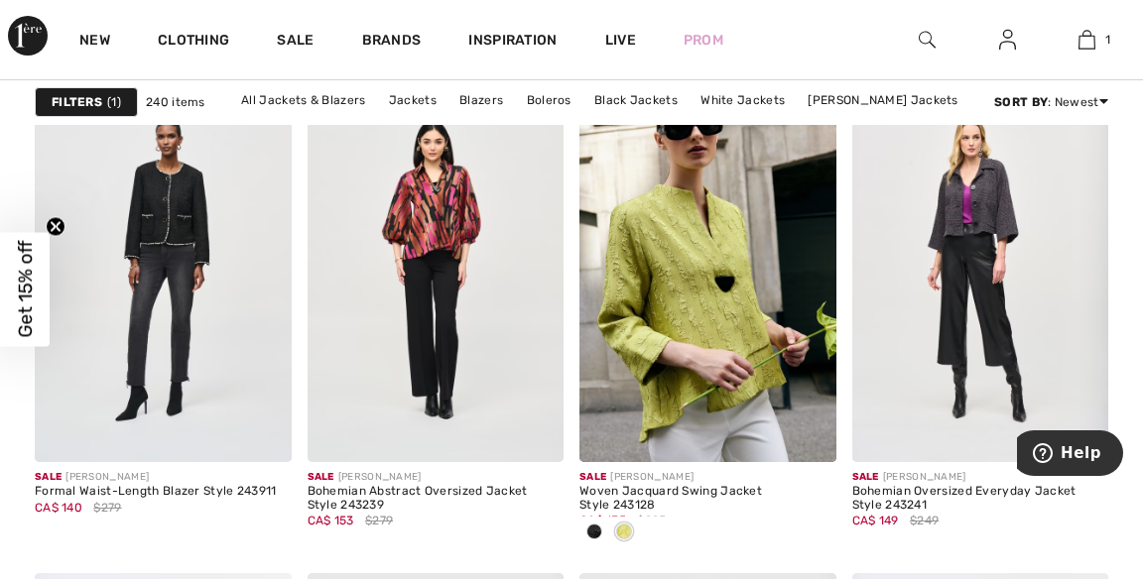
scroll to position [7092, 0]
